Goal: Find specific page/section

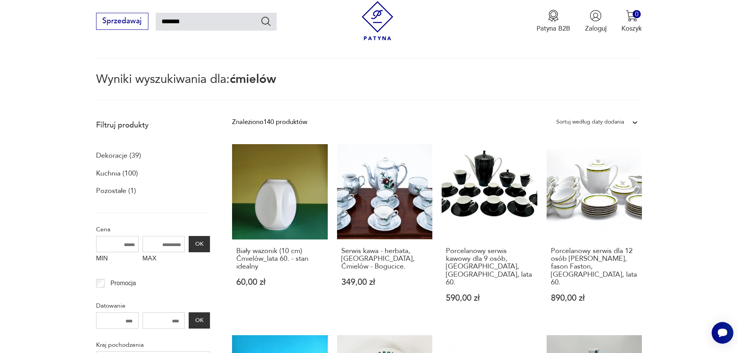
scroll to position [45, 0]
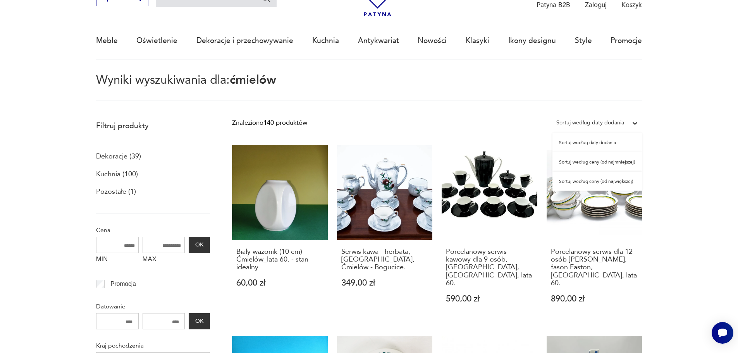
click at [620, 122] on div "Sortuj według daty dodania" at bounding box center [590, 123] width 68 height 10
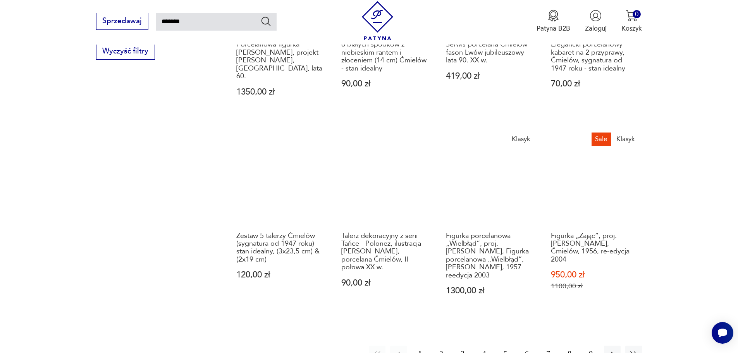
scroll to position [664, 0]
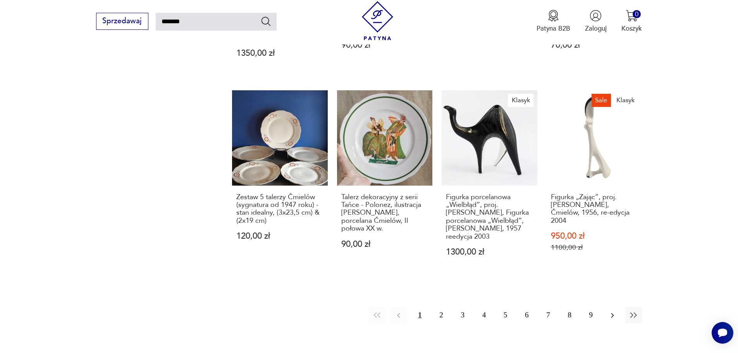
click at [615, 311] on icon "button" at bounding box center [612, 315] width 9 height 9
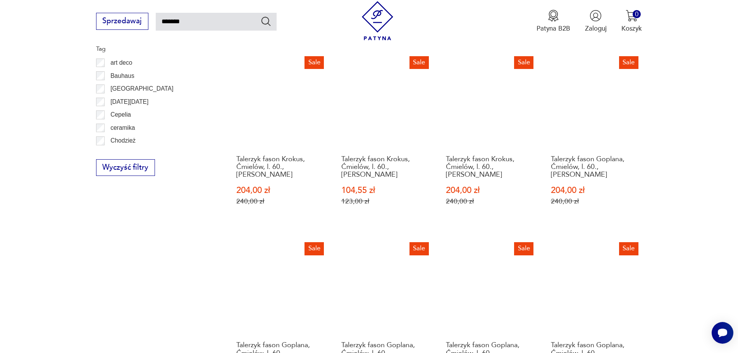
scroll to position [742, 0]
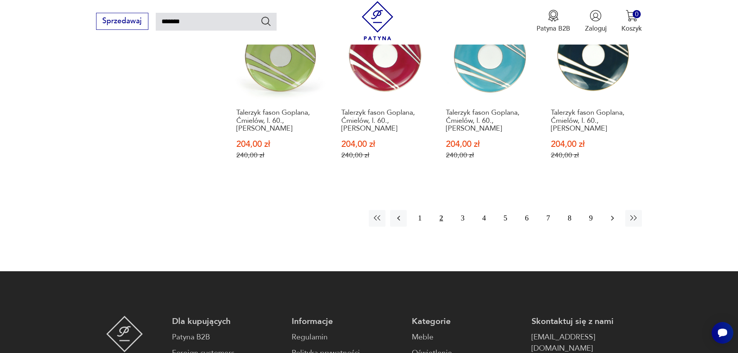
click at [614, 213] on icon "button" at bounding box center [612, 217] width 9 height 9
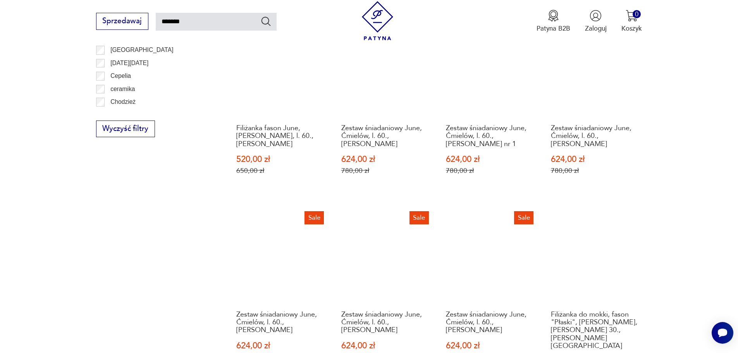
scroll to position [819, 0]
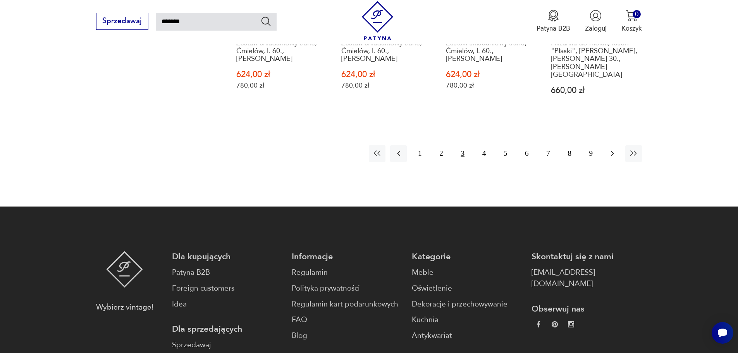
click at [610, 149] on icon "button" at bounding box center [612, 153] width 9 height 9
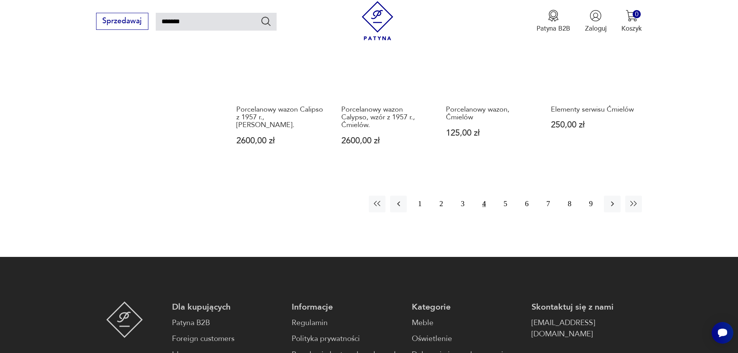
scroll to position [780, 0]
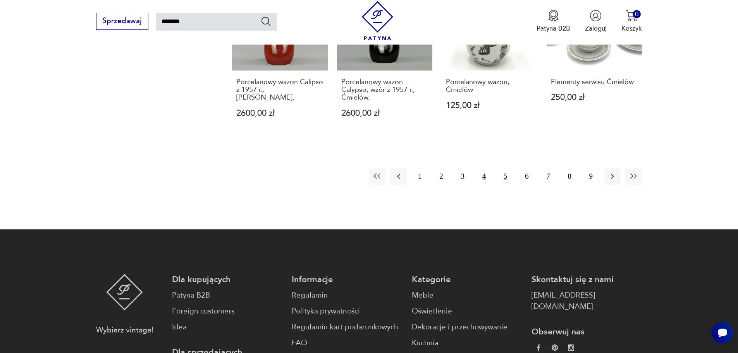
click at [503, 168] on button "5" at bounding box center [505, 176] width 17 height 17
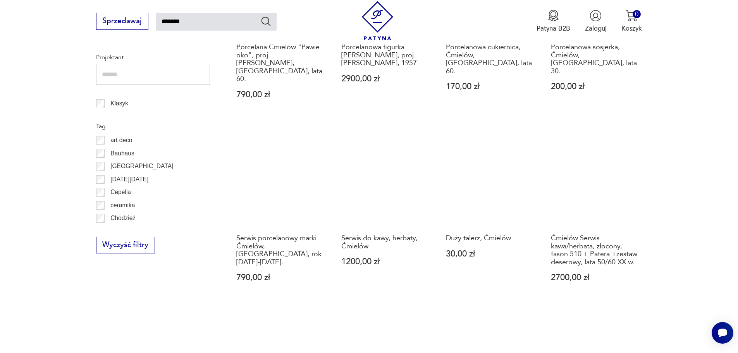
scroll to position [625, 0]
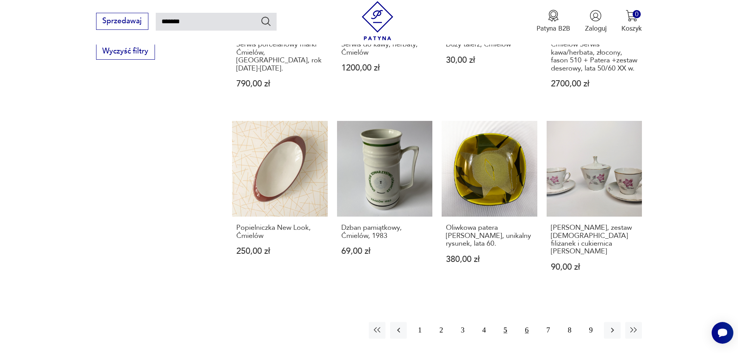
click at [527, 322] on button "6" at bounding box center [526, 330] width 17 height 17
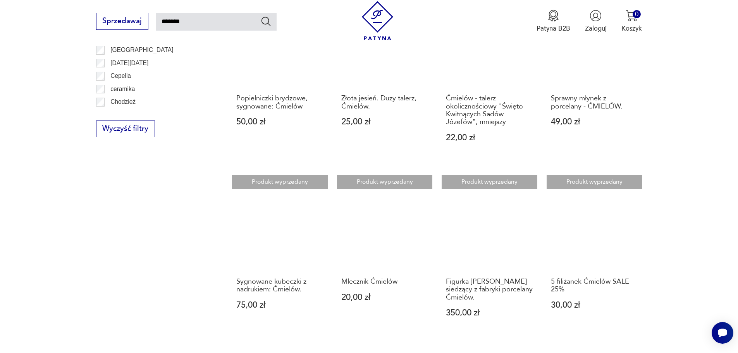
scroll to position [780, 0]
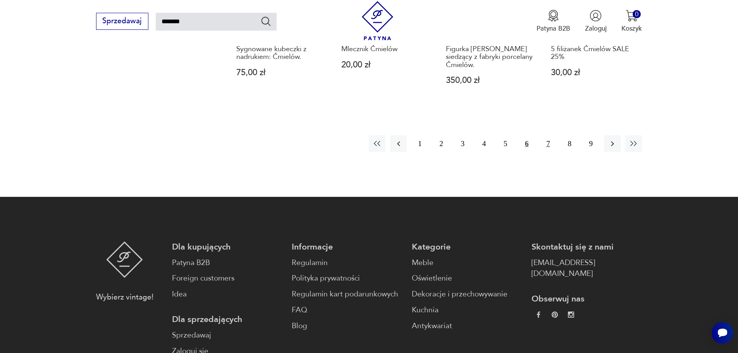
click at [550, 140] on button "7" at bounding box center [547, 143] width 17 height 17
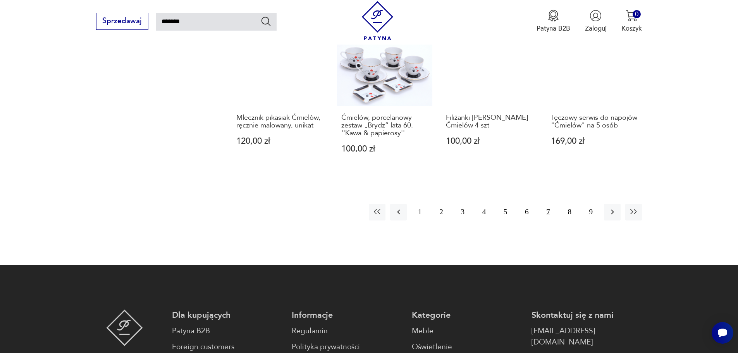
scroll to position [742, 0]
